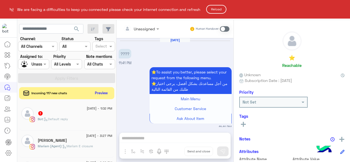
scroll to position [3, 0]
